Goal: Find specific page/section: Find specific page/section

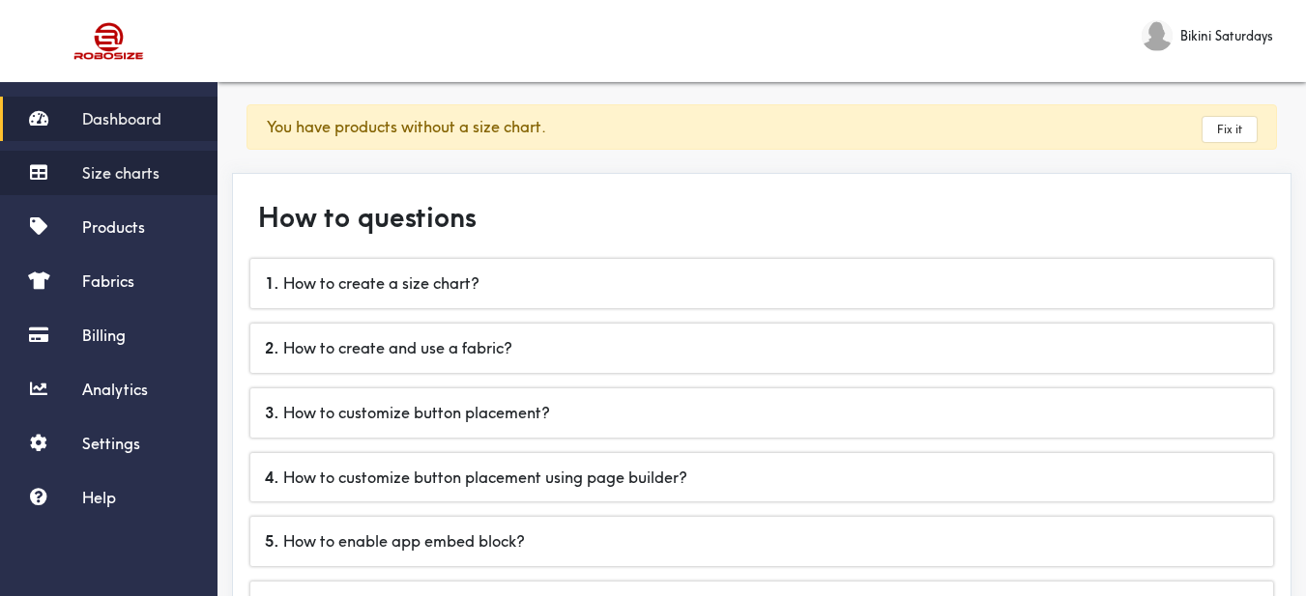
click at [89, 175] on span "Size charts" at bounding box center [120, 172] width 77 height 19
